Goal: Task Accomplishment & Management: Manage account settings

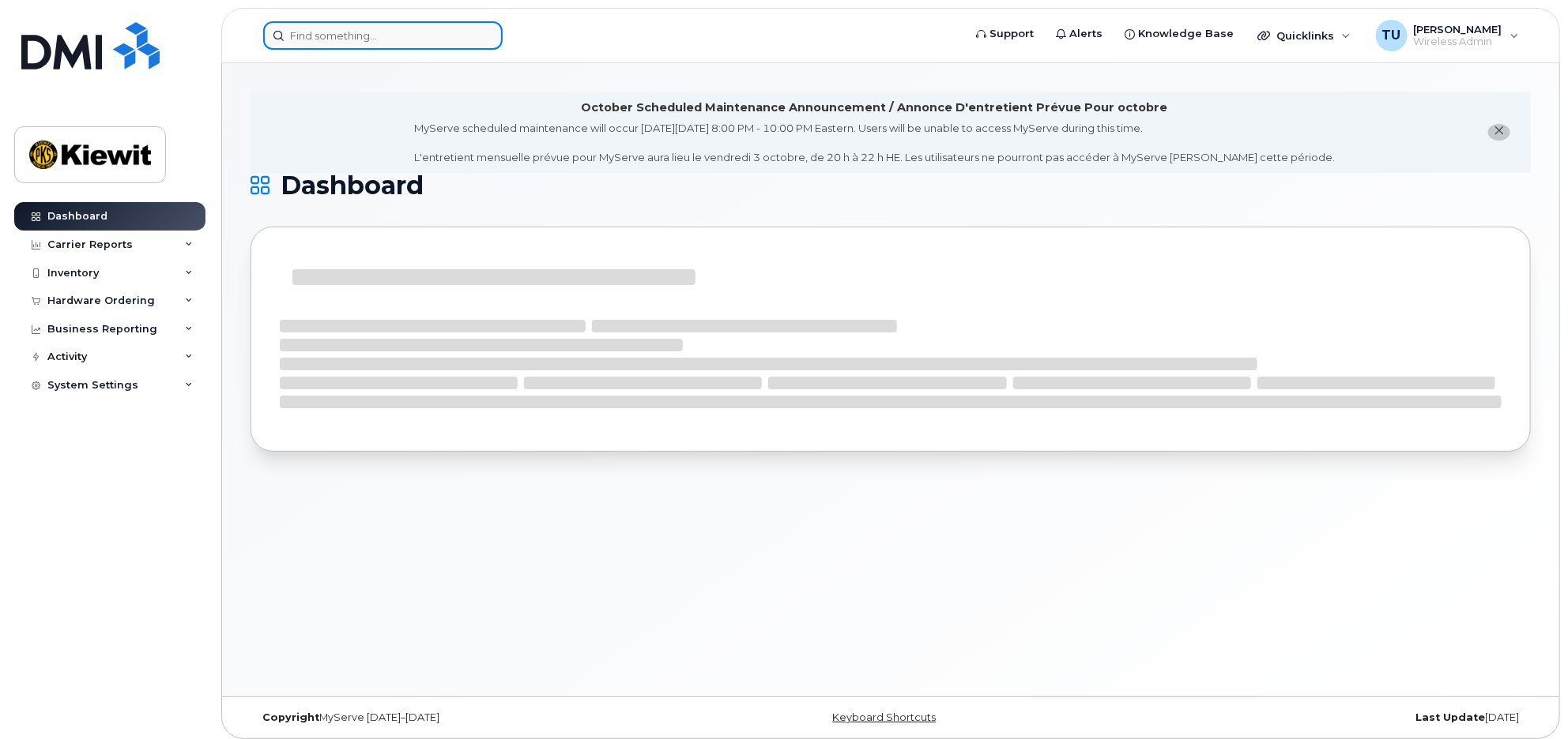
click at [374, 37] on input at bounding box center [382, 35] width 239 height 29
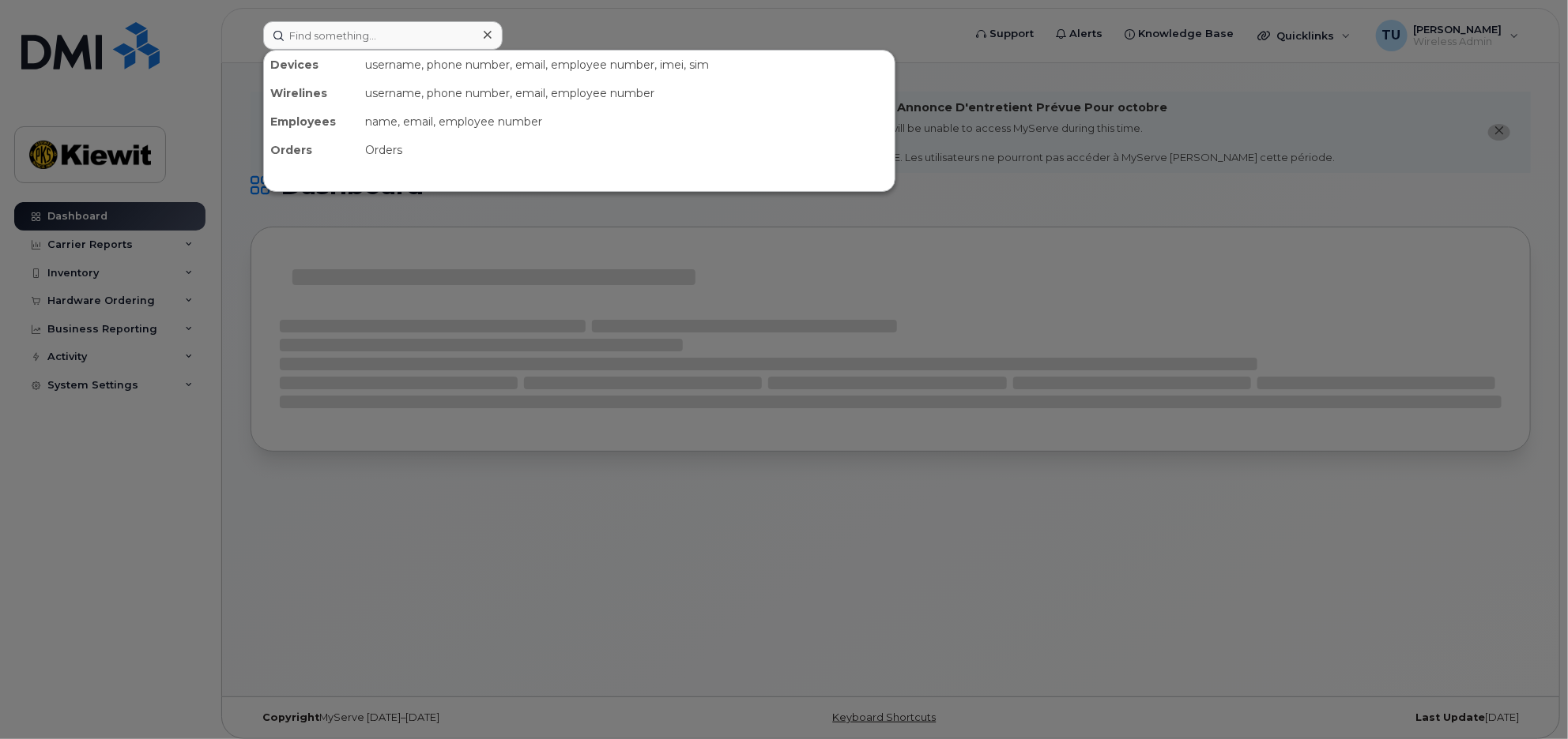
click at [400, 58] on div "username, phone number, email, employee number, imei, sim" at bounding box center [627, 64] width 536 height 29
click at [400, 59] on div "username, phone number, email, employee number, imei, sim" at bounding box center [627, 64] width 536 height 29
click at [389, 27] on input at bounding box center [382, 35] width 239 height 29
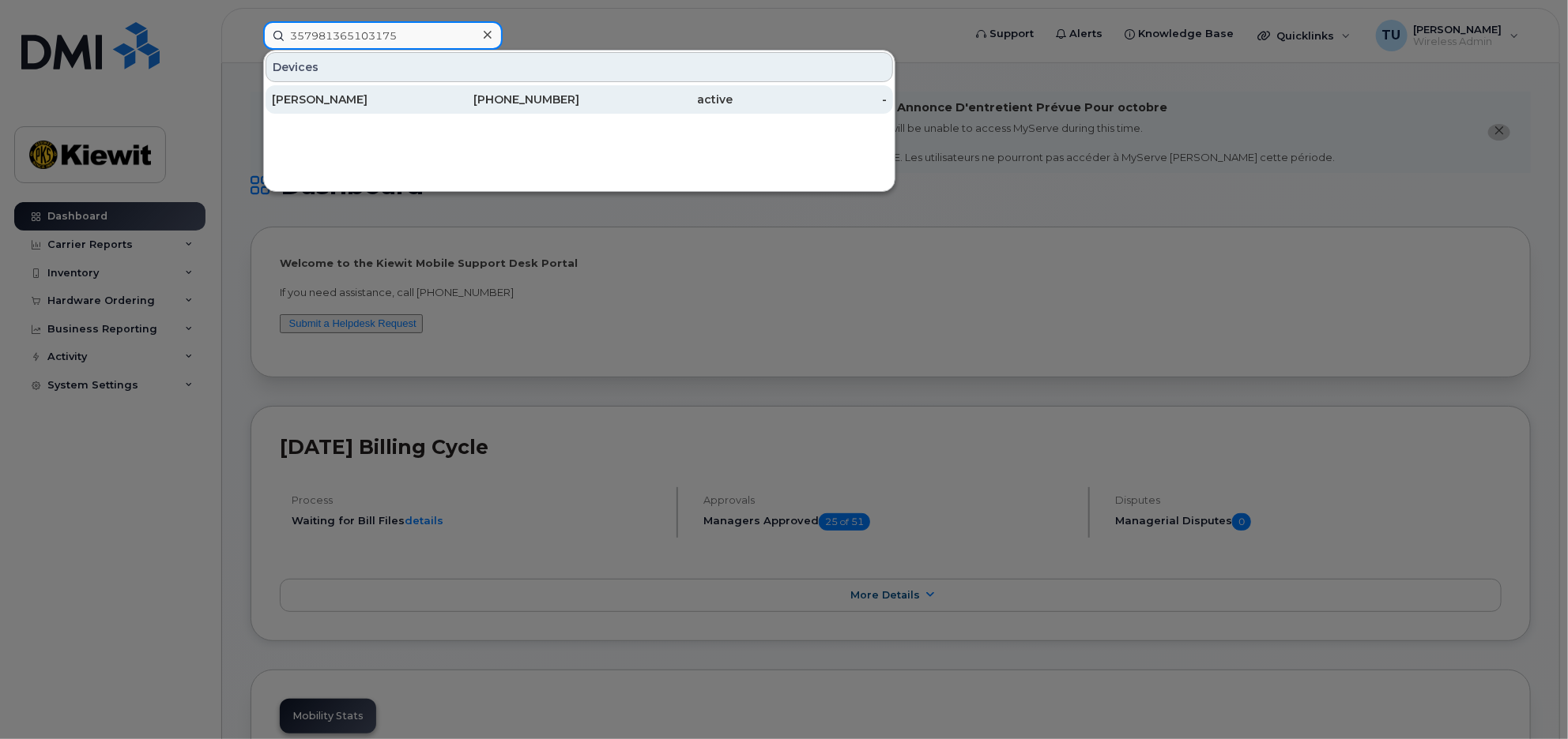
type input "357981365103175"
click at [463, 90] on div "603-812-5896" at bounding box center [503, 100] width 154 height 29
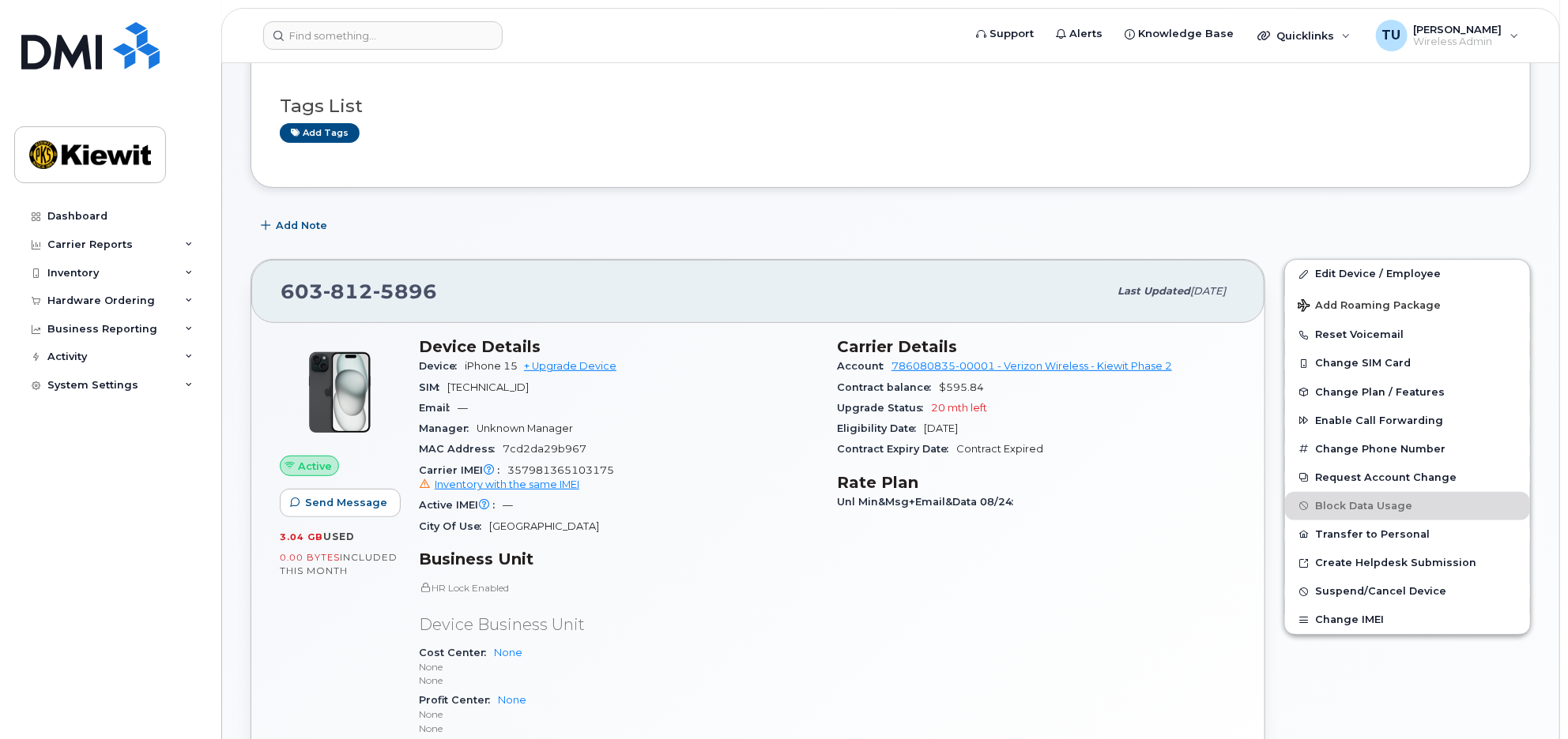
scroll to position [263, 0]
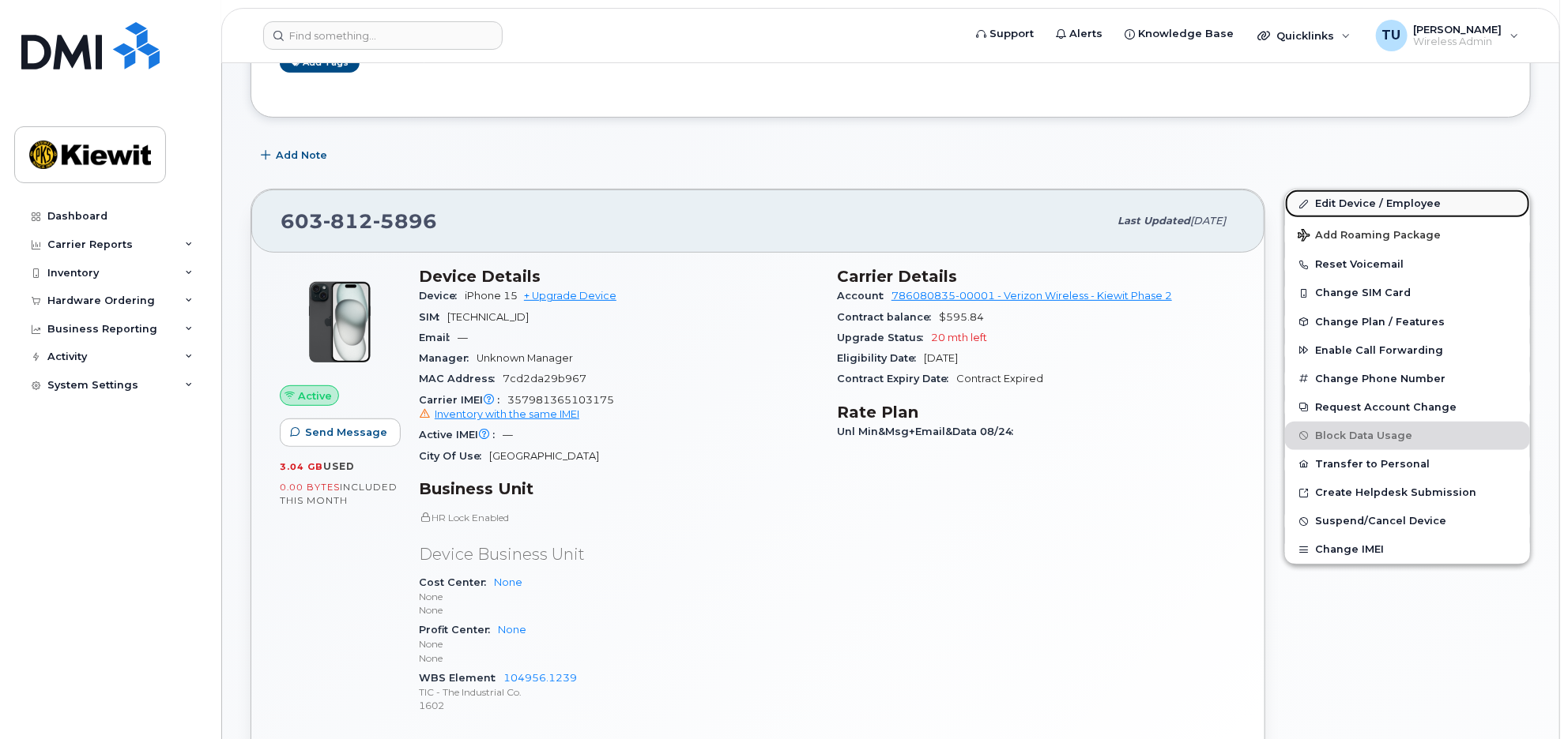
click at [1332, 211] on link "Edit Device / Employee" at bounding box center [1407, 203] width 245 height 29
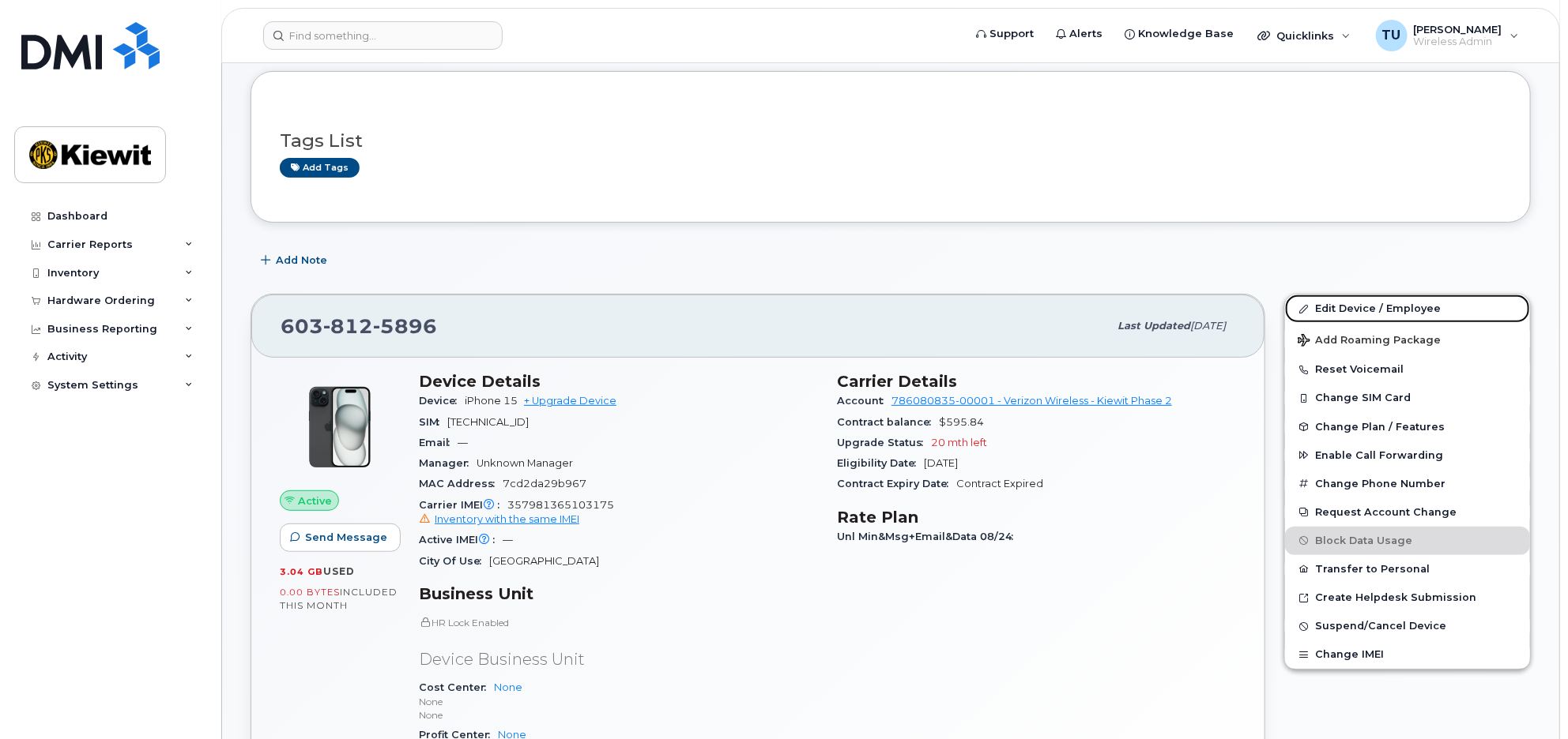
scroll to position [88, 0]
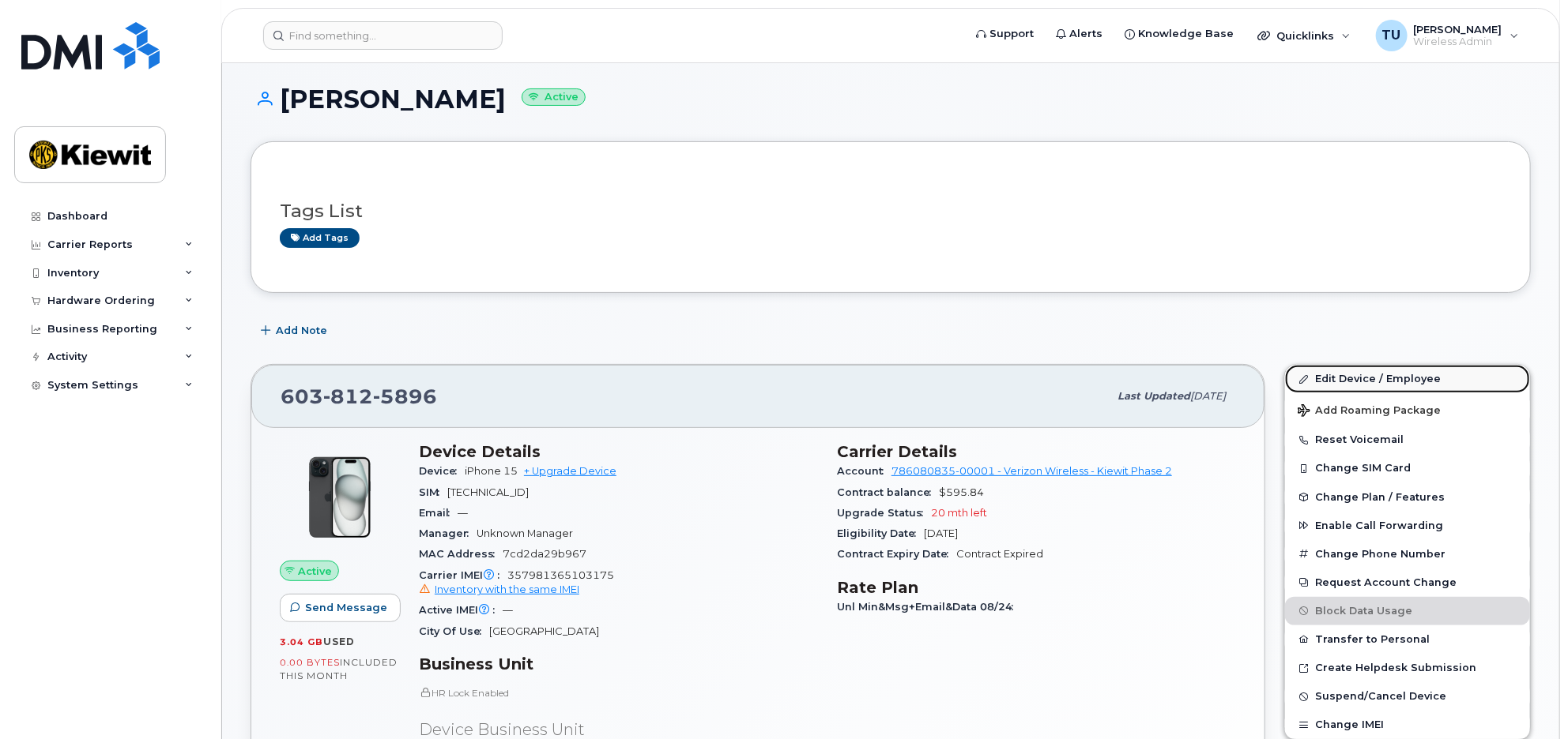
click at [1349, 374] on link "Edit Device / Employee" at bounding box center [1407, 378] width 245 height 29
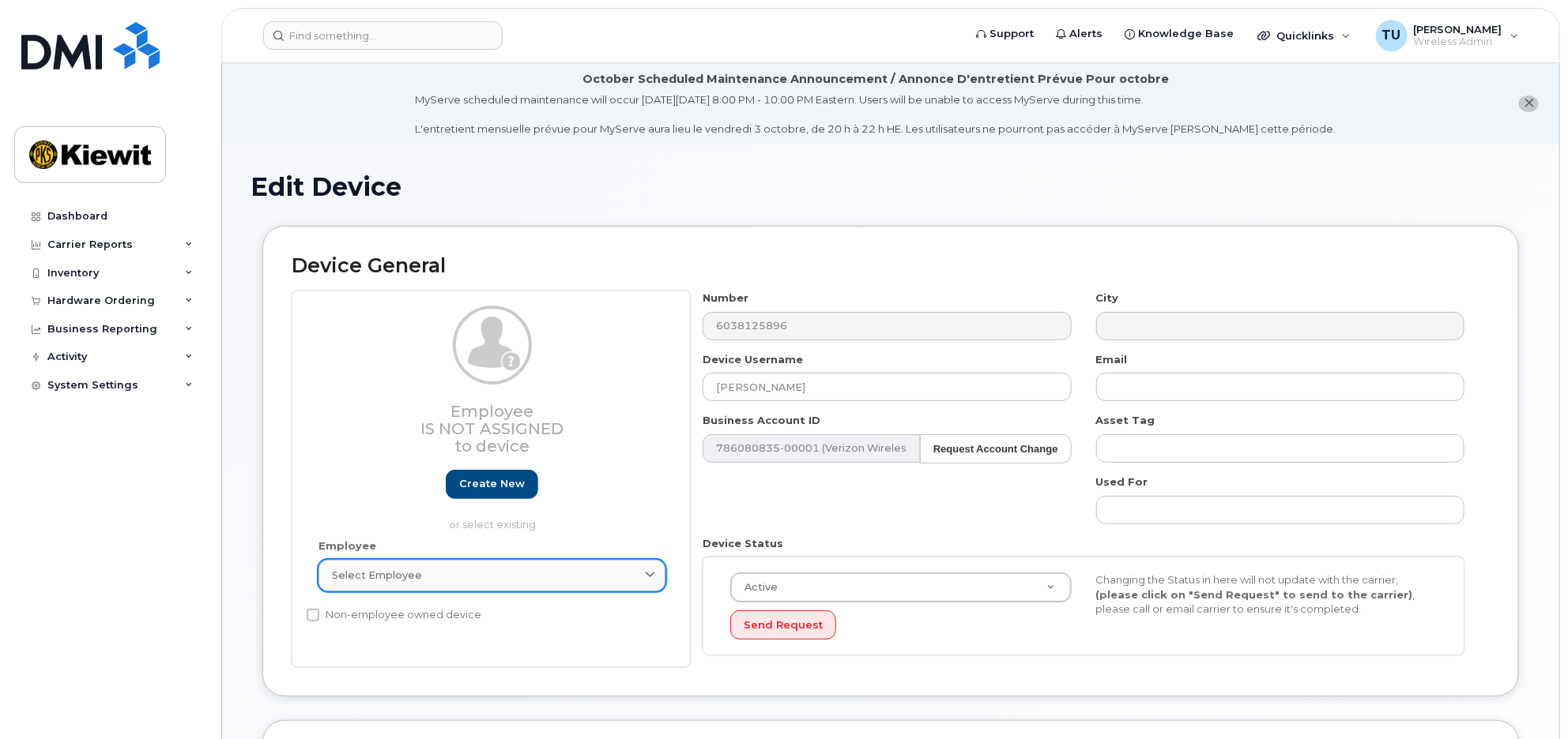
click at [496, 579] on div "Select employee" at bounding box center [492, 574] width 320 height 15
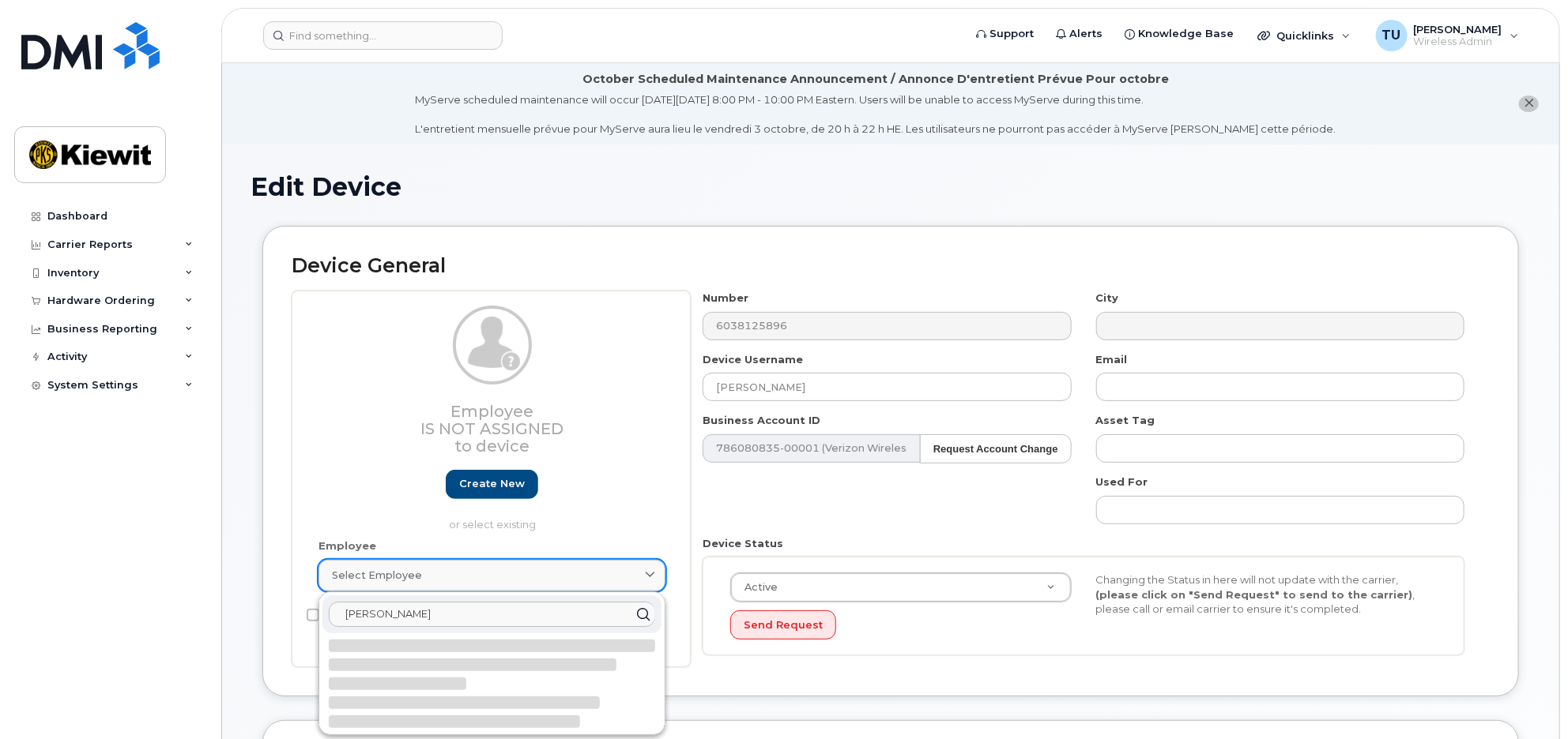
type input "[PERSON_NAME]"
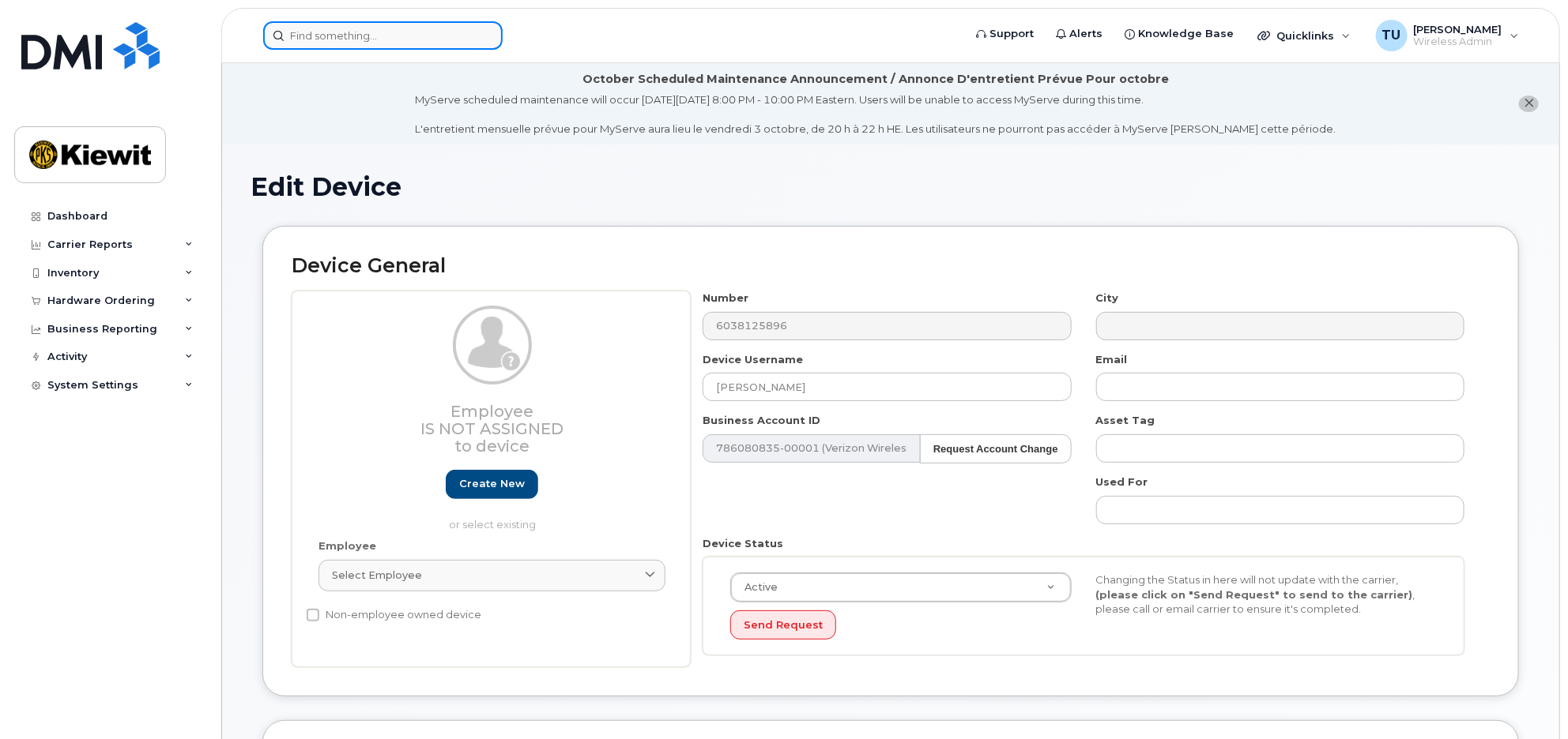
click at [357, 43] on input at bounding box center [382, 35] width 239 height 29
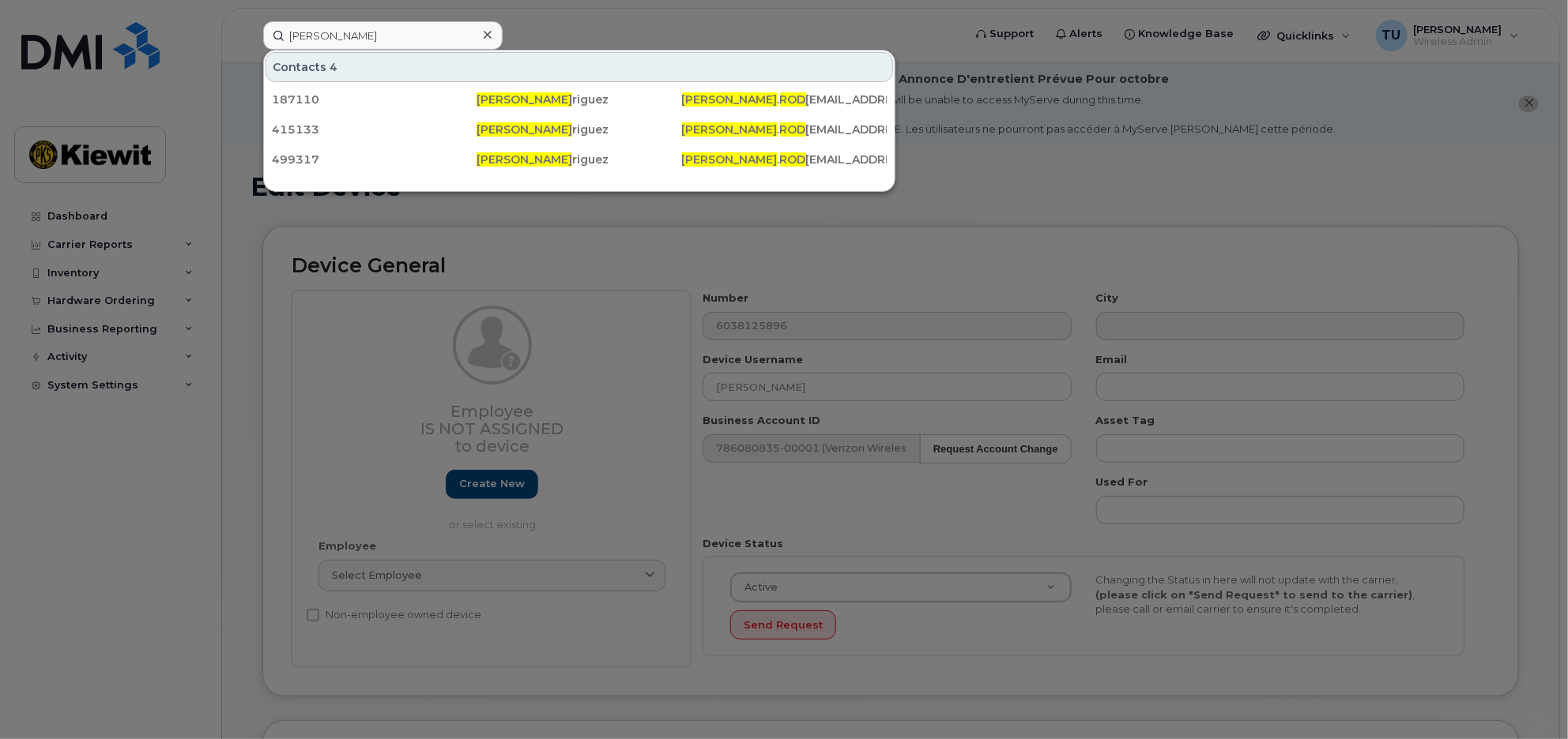
click at [456, 548] on div at bounding box center [784, 370] width 1568 height 739
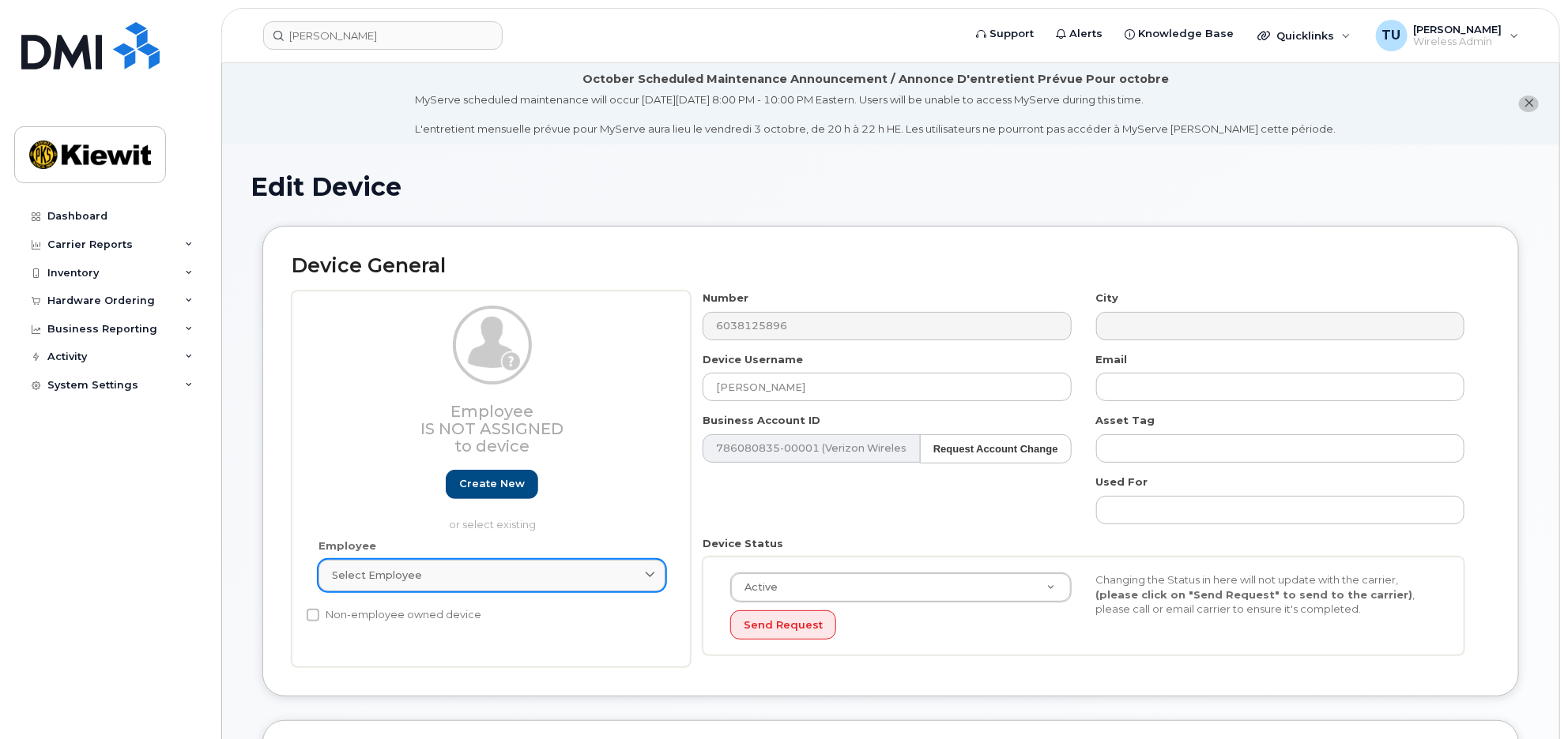
click at [468, 573] on div "Select employee" at bounding box center [492, 574] width 320 height 15
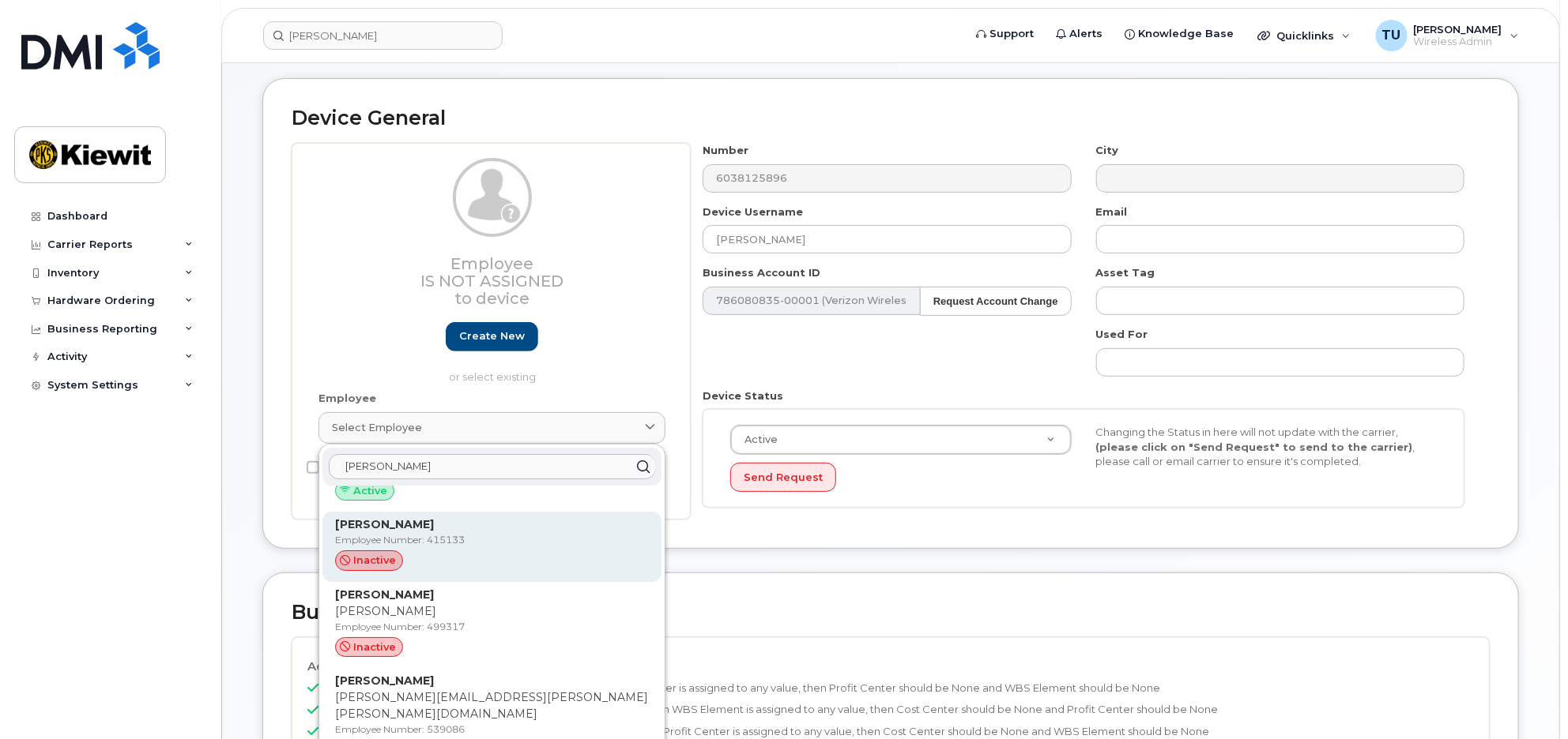
scroll to position [263, 0]
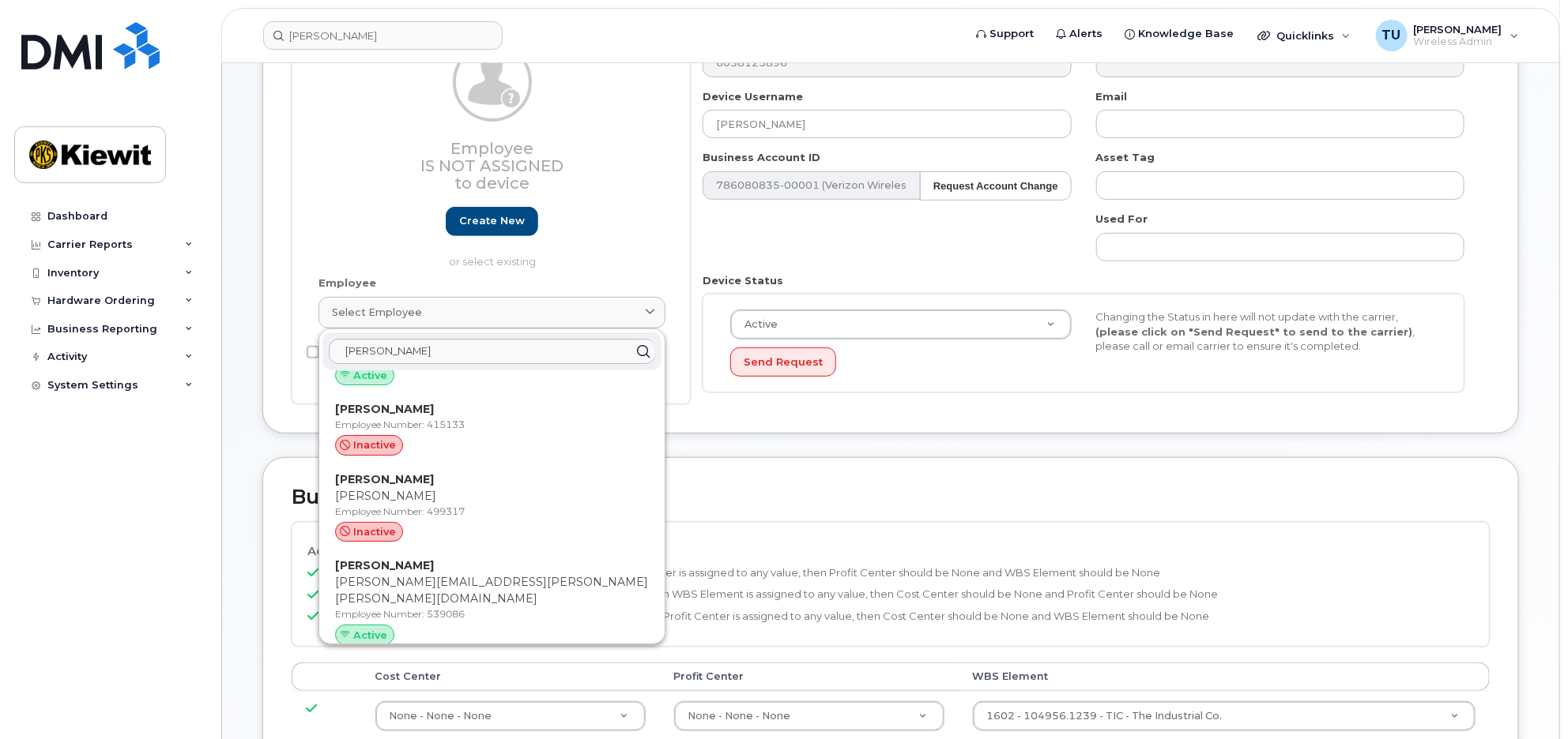
click at [752, 515] on div "Business Unit Accounting Categories Rules Cost Center - WBS & Profit Need to be…" at bounding box center [890, 651] width 1257 height 388
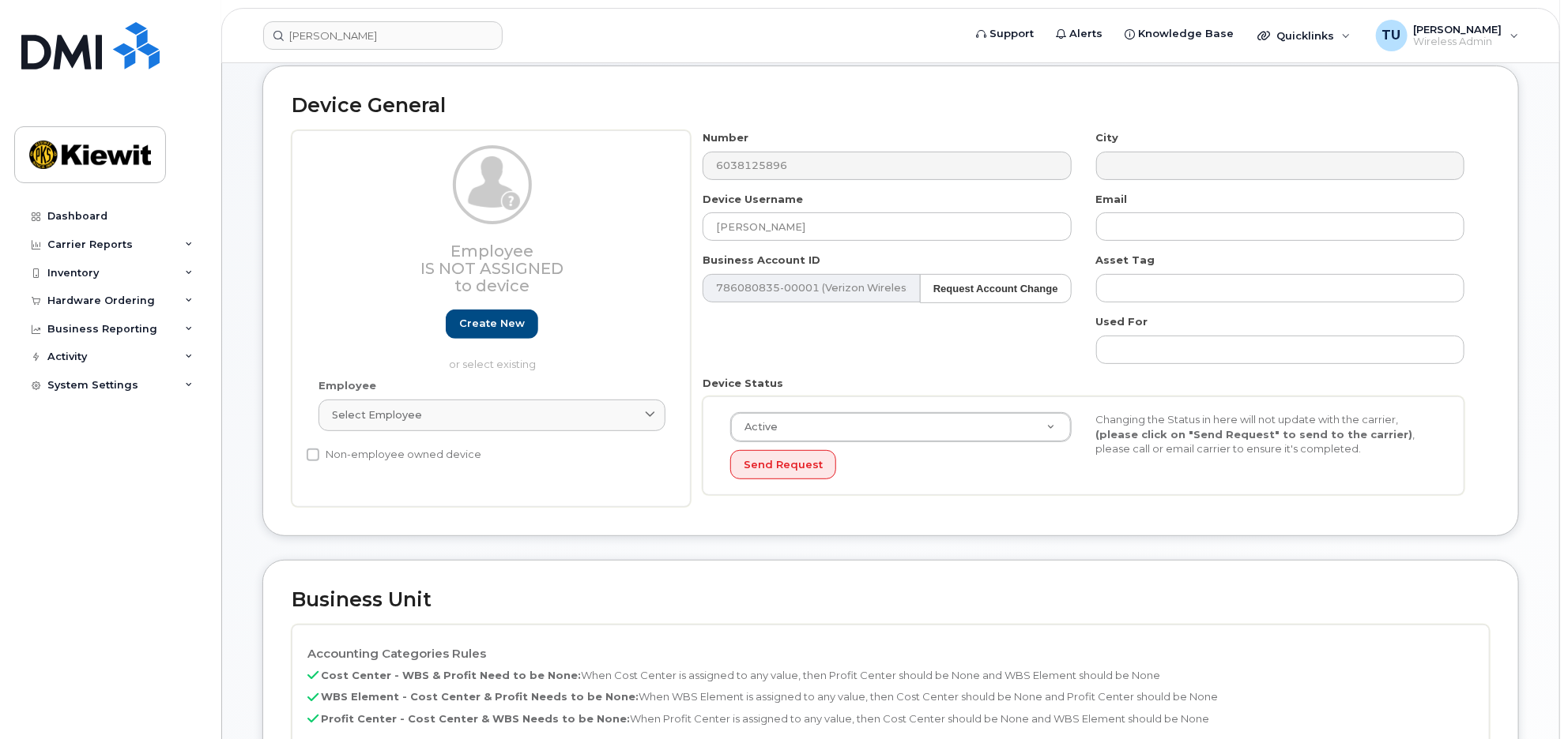
scroll to position [0, 0]
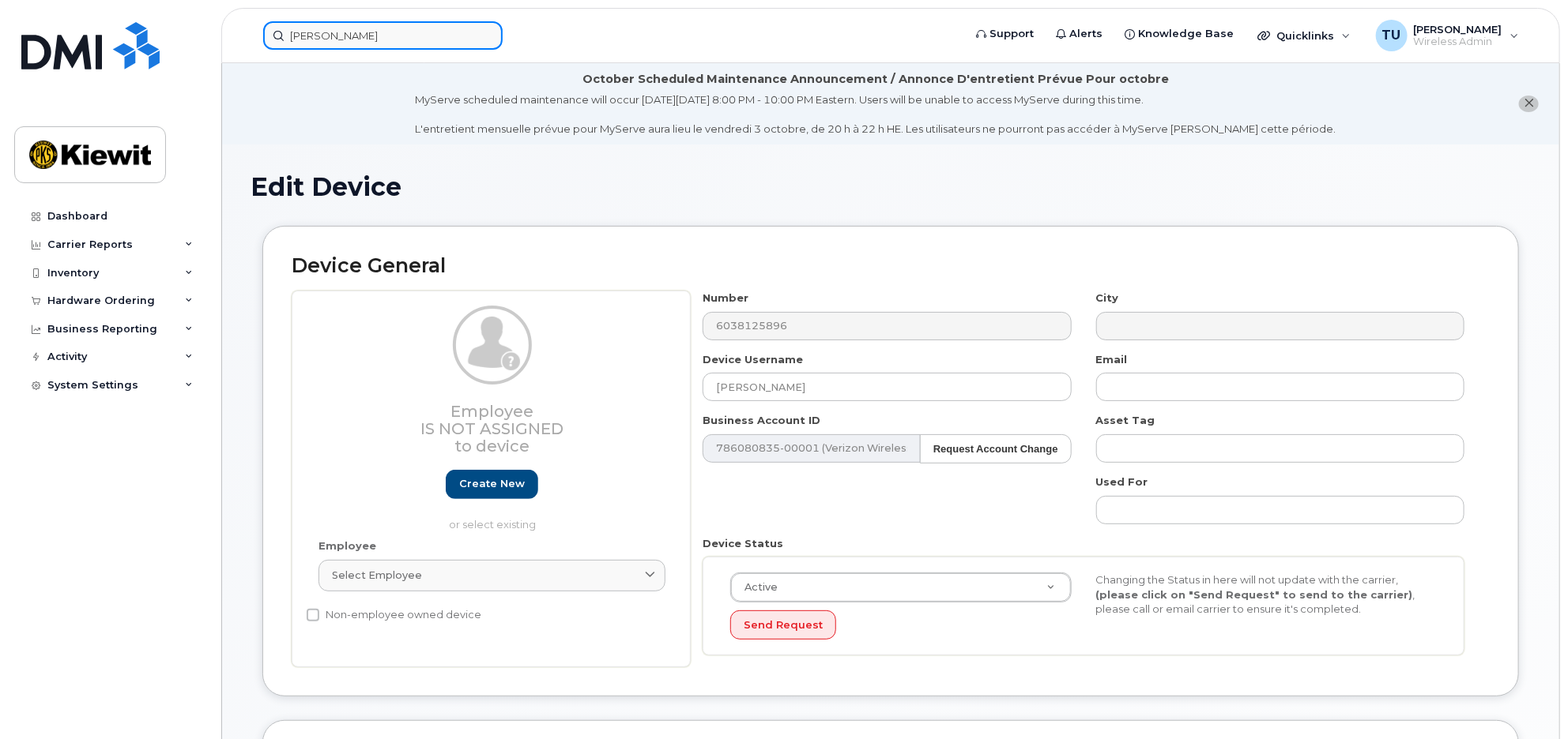
click at [393, 36] on input "[PERSON_NAME]" at bounding box center [382, 35] width 239 height 29
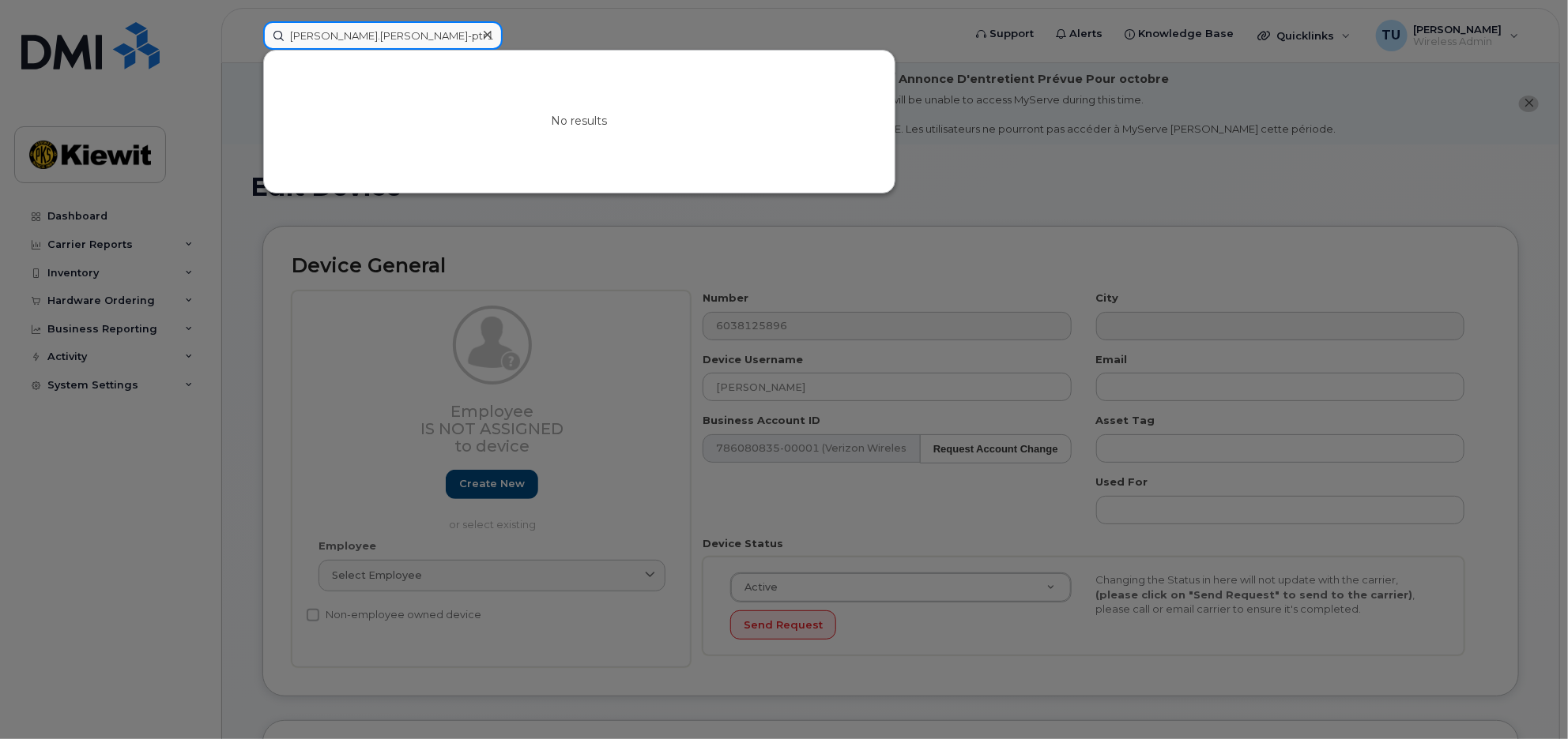
type input "[PERSON_NAME].[PERSON_NAME]-ptr1"
click at [599, 239] on div at bounding box center [784, 370] width 1568 height 739
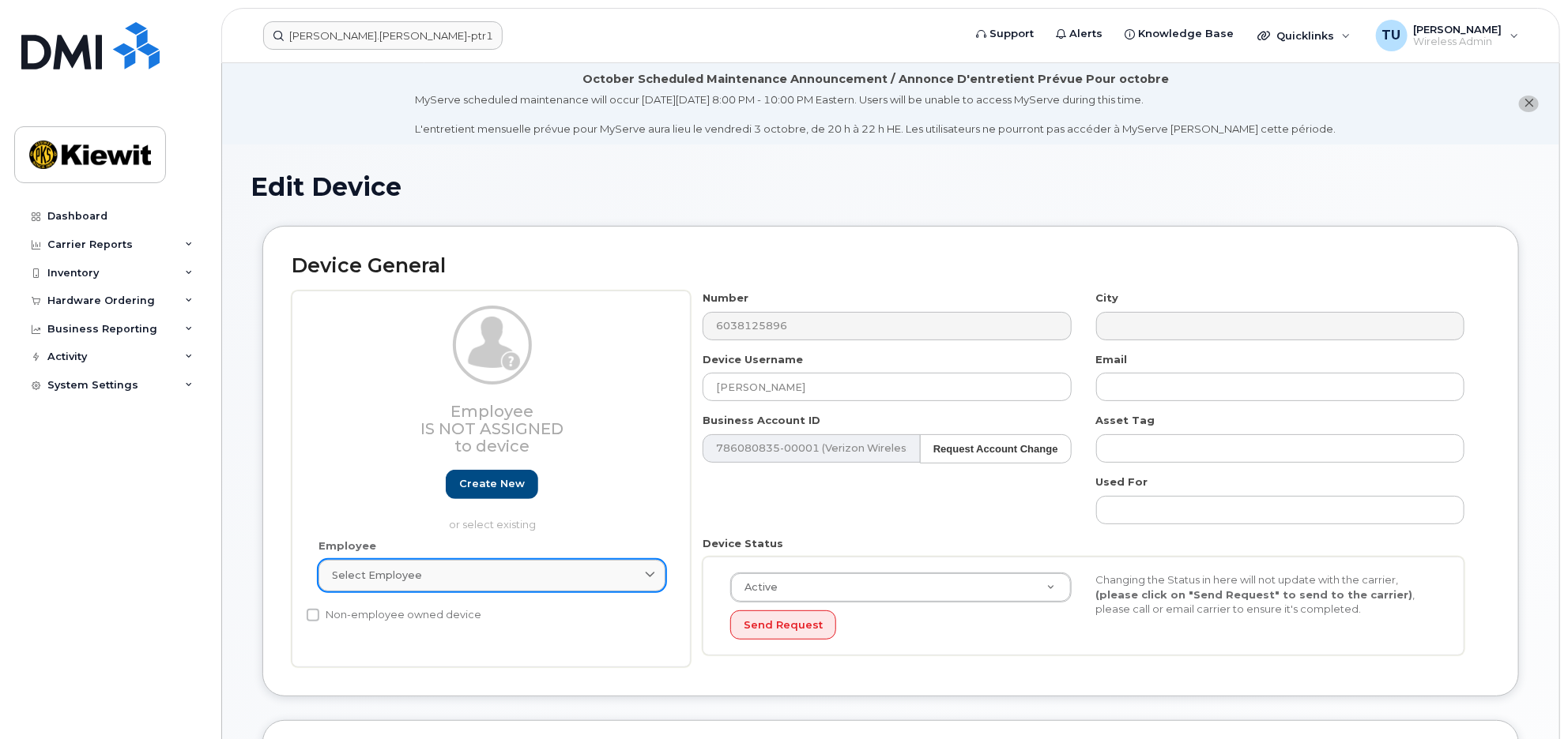
click at [468, 580] on div "Select employee" at bounding box center [492, 574] width 320 height 15
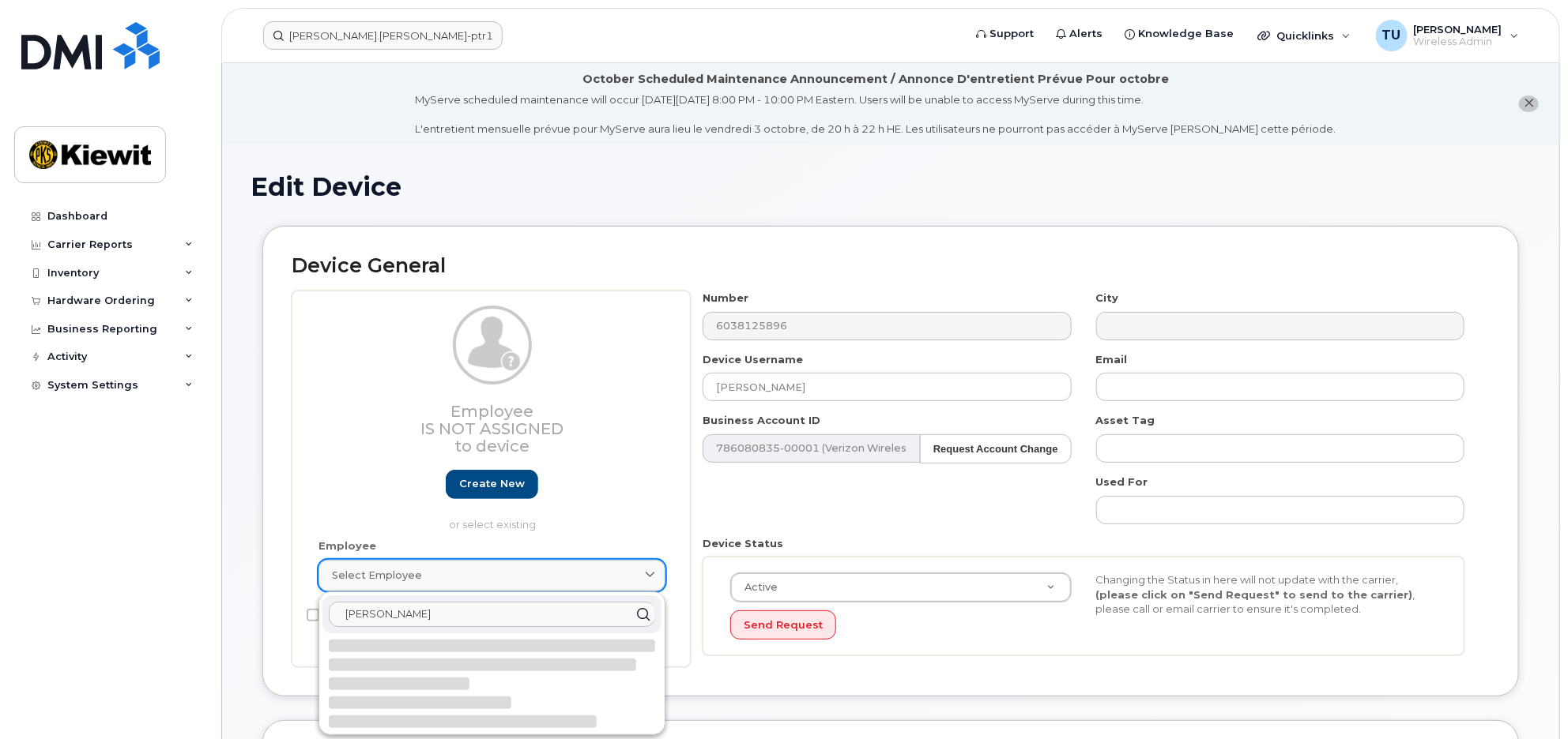
type input "[PERSON_NAME]"
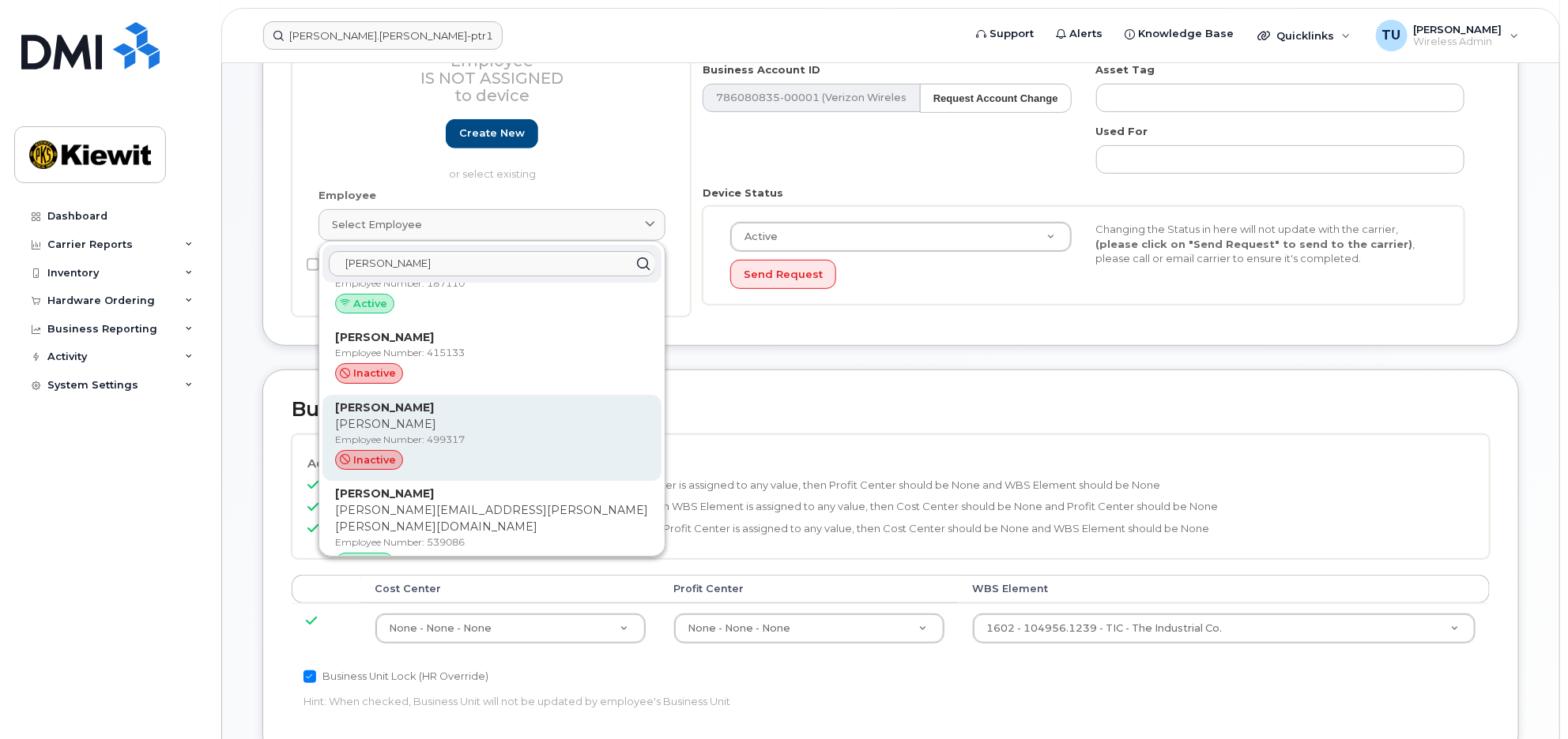
scroll to position [50, 0]
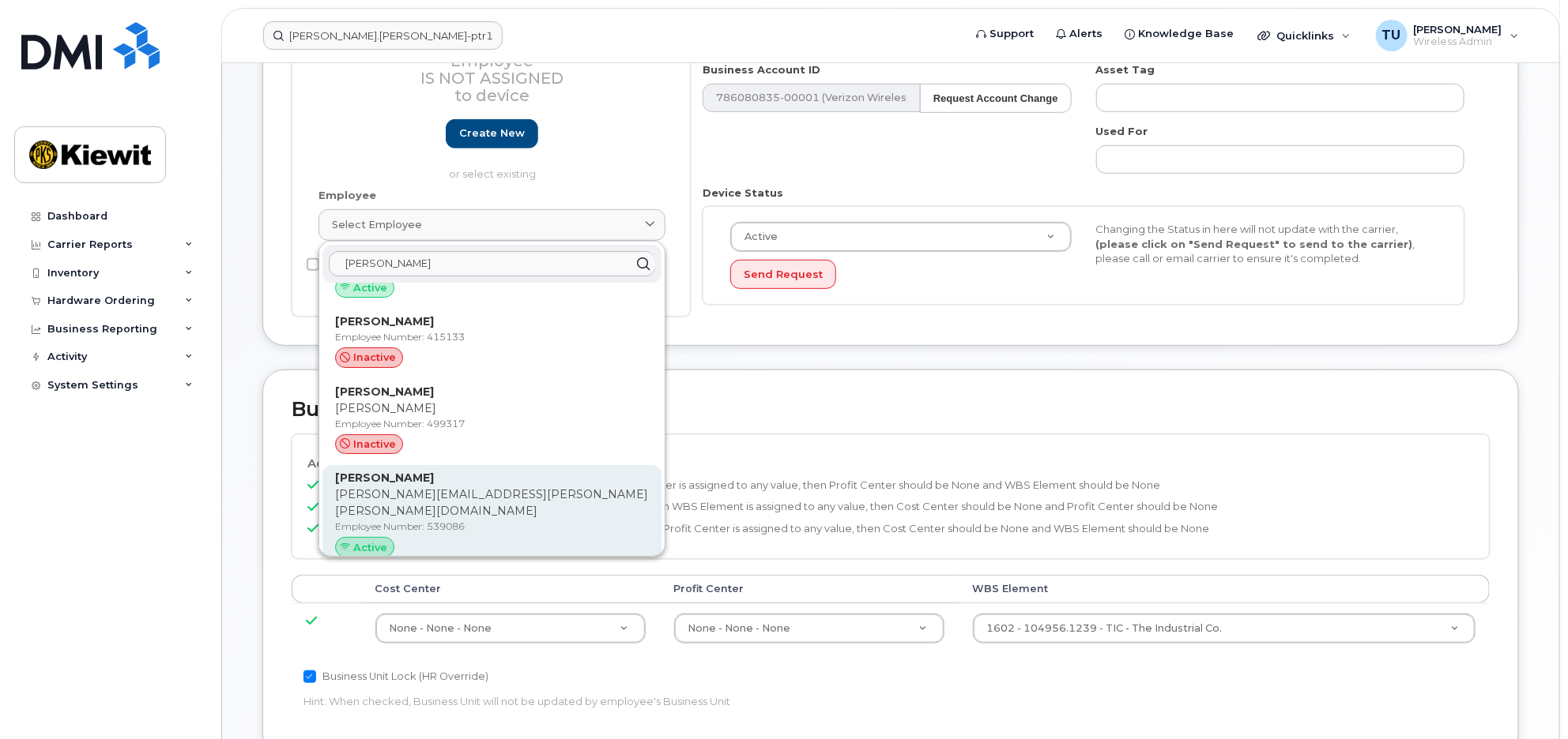
click at [561, 486] on div "[PERSON_NAME] [PERSON_NAME][EMAIL_ADDRESS][PERSON_NAME][PERSON_NAME][DOMAIN_NAM…" at bounding box center [492, 516] width 313 height 94
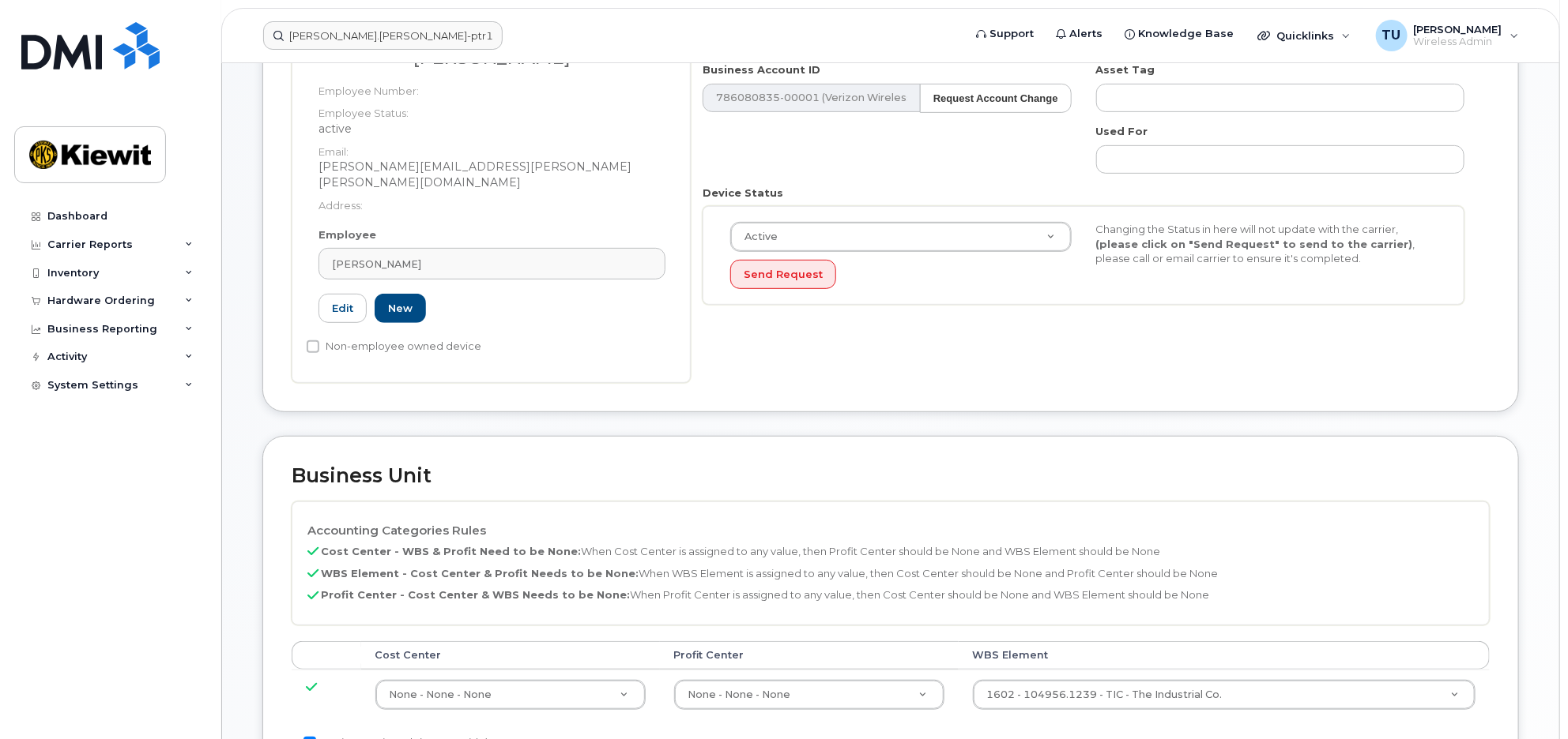
type input "539086"
type input "[PERSON_NAME]"
type input "[PERSON_NAME][EMAIL_ADDRESS][PERSON_NAME][PERSON_NAME][DOMAIN_NAME]"
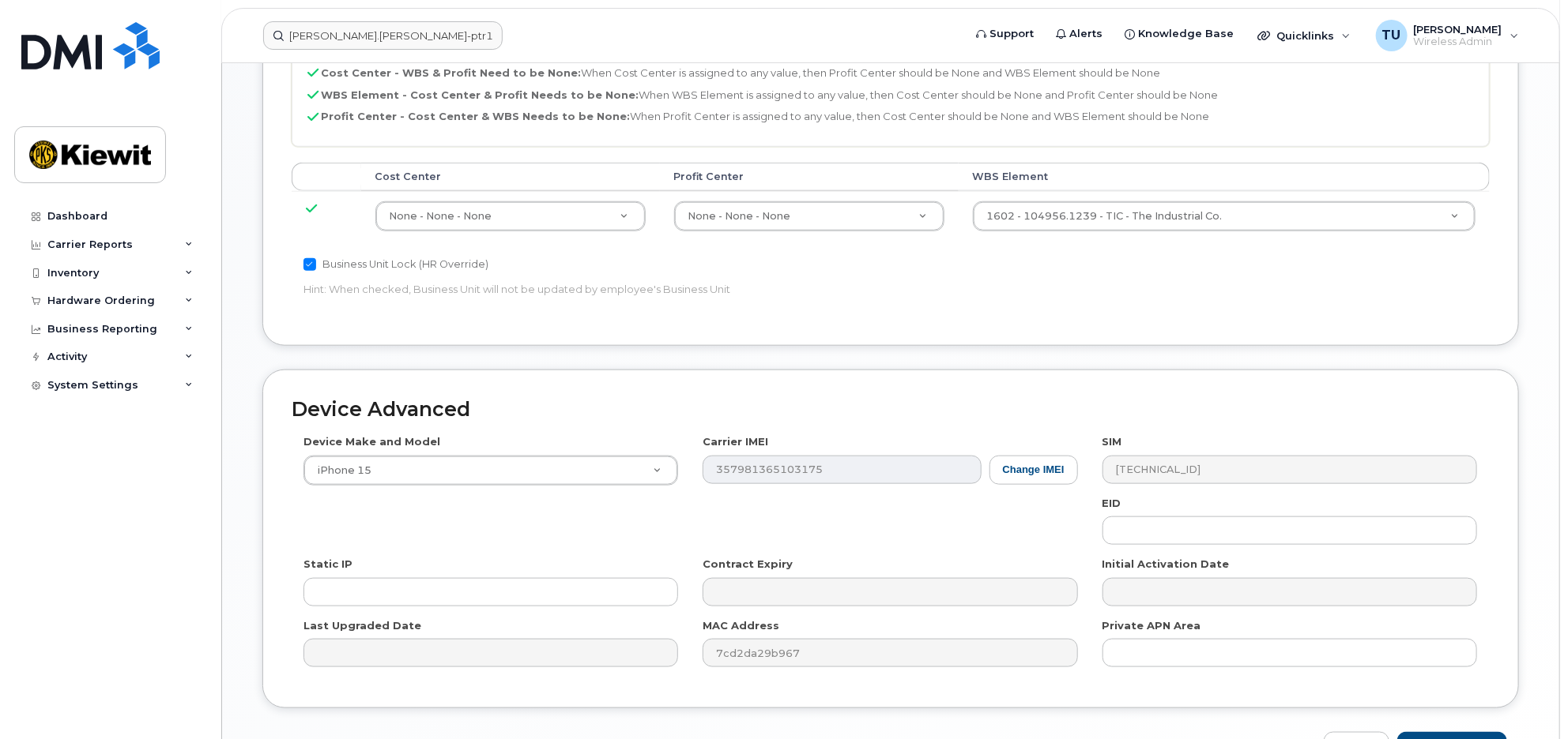
scroll to position [916, 0]
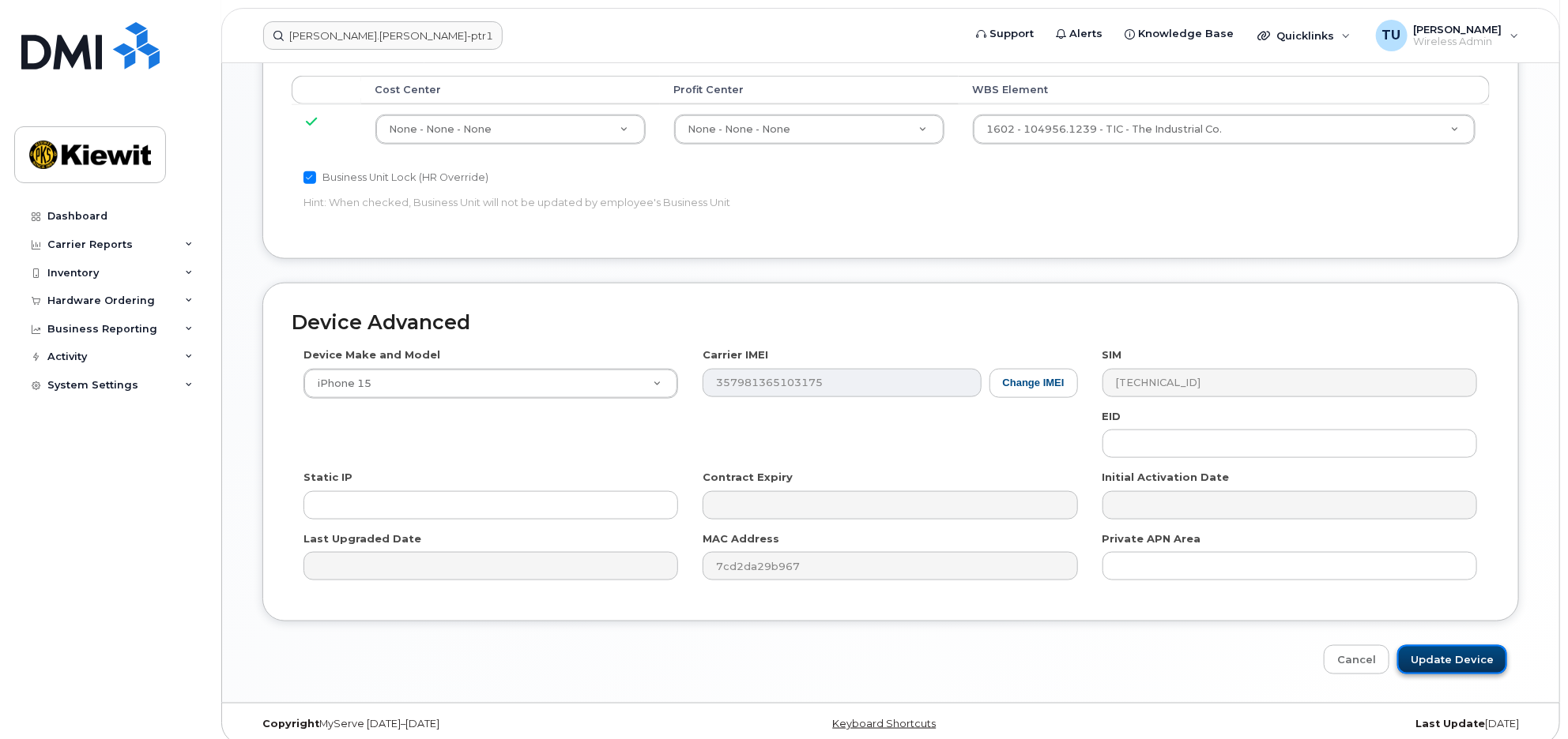
click at [1477, 645] on input "Update Device" at bounding box center [1452, 660] width 109 height 30
type input "Saving..."
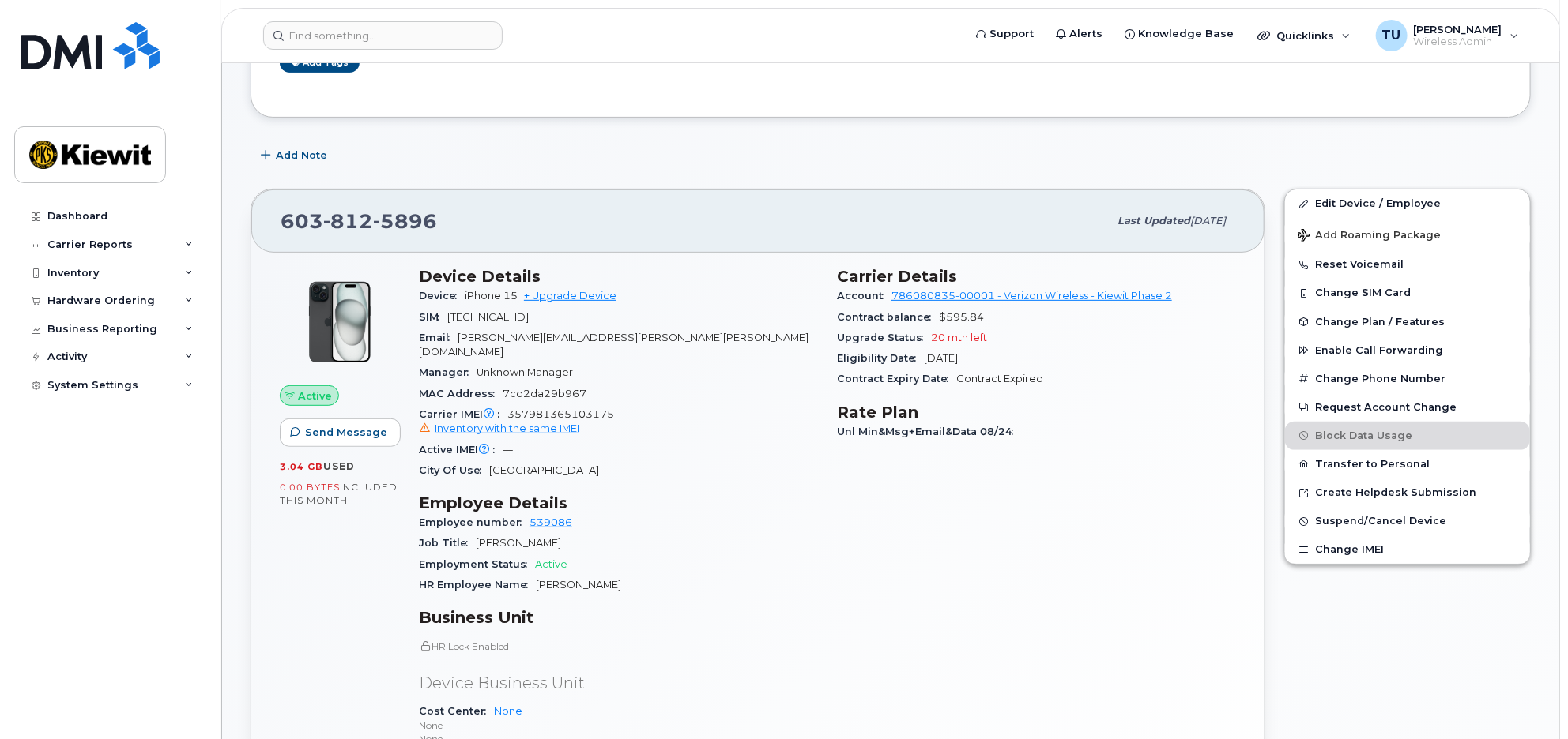
scroll to position [351, 0]
